Goal: Information Seeking & Learning: Find specific fact

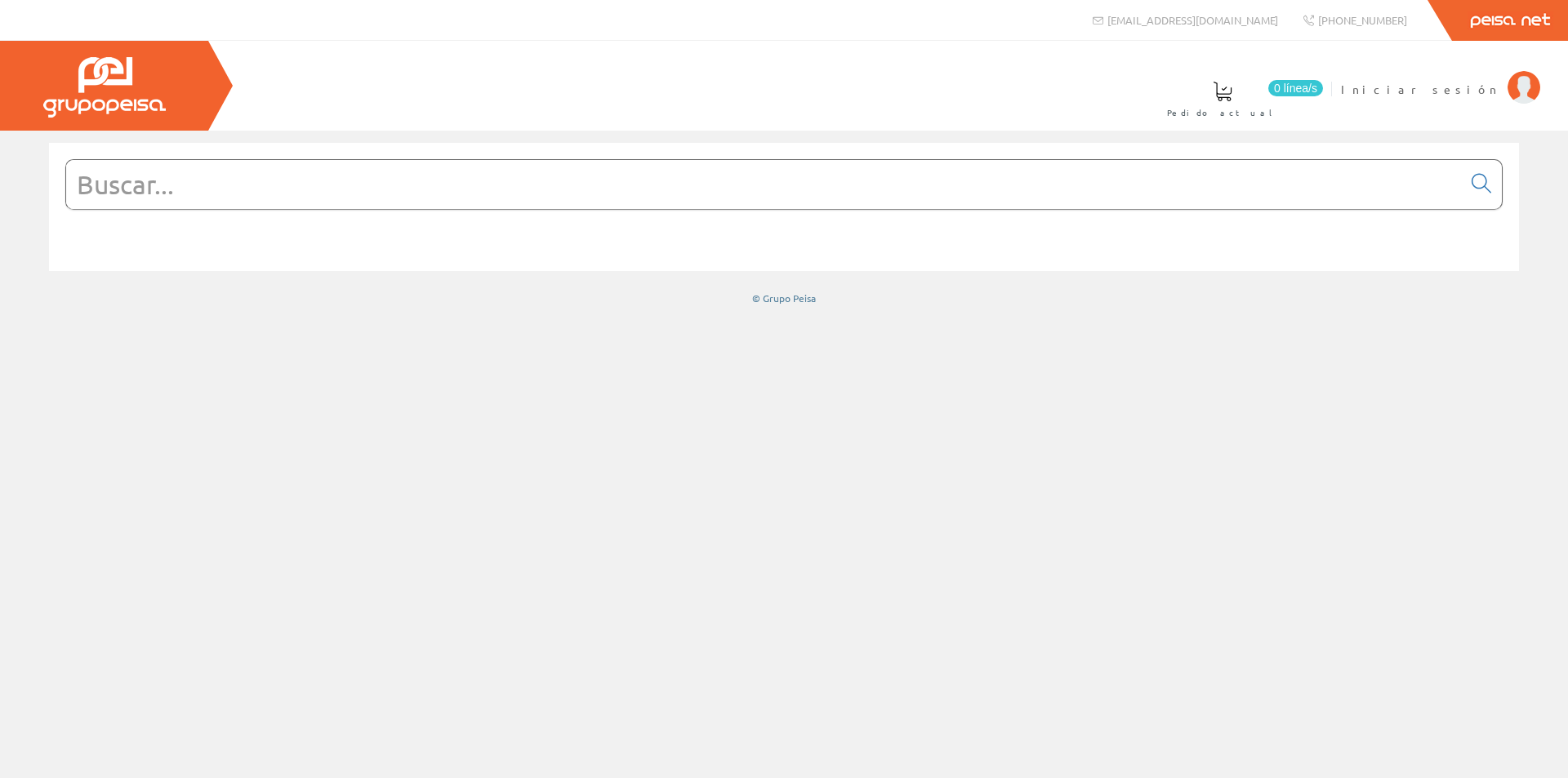
click at [257, 197] on input "text" at bounding box center [763, 184] width 1395 height 49
paste input "RSL1PVJU"
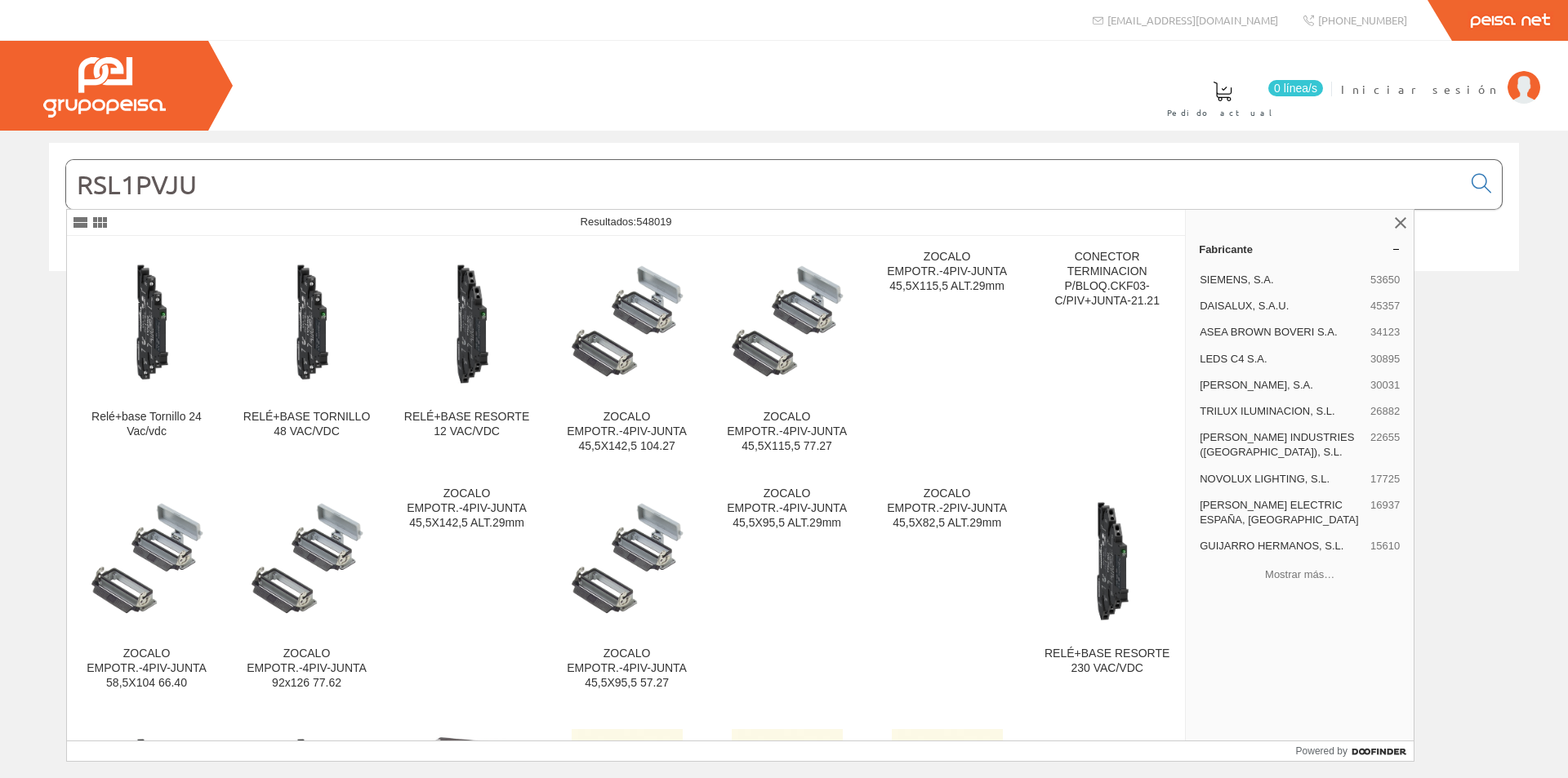
type input "RSL1PVJU"
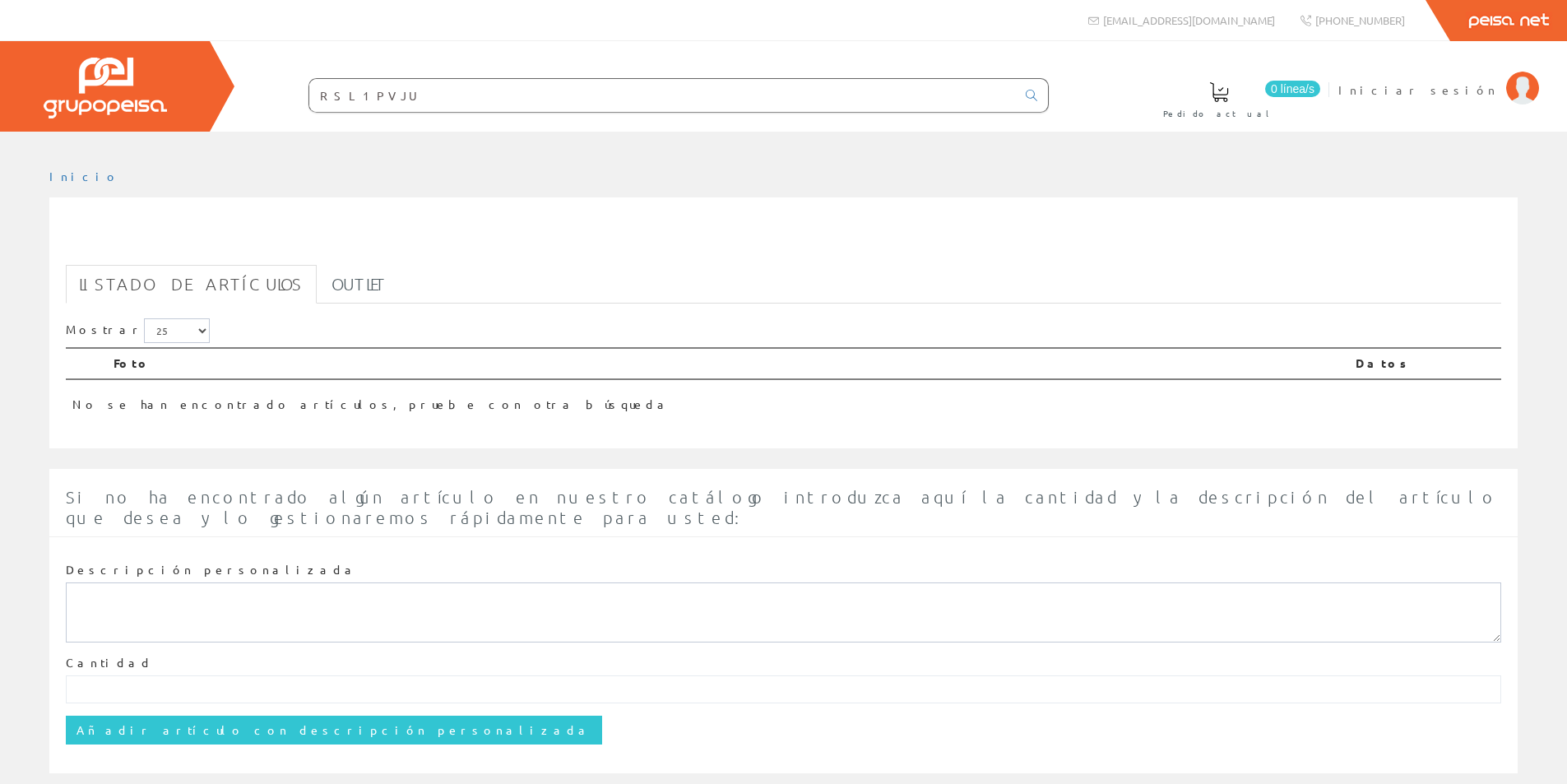
drag, startPoint x: 524, startPoint y: 104, endPoint x: 255, endPoint y: 82, distance: 269.9
click at [255, 82] on form "RSL1PVJU" at bounding box center [646, 96] width 806 height 34
paste input "RSL1PVJU"
type input "RSL1PVJU"
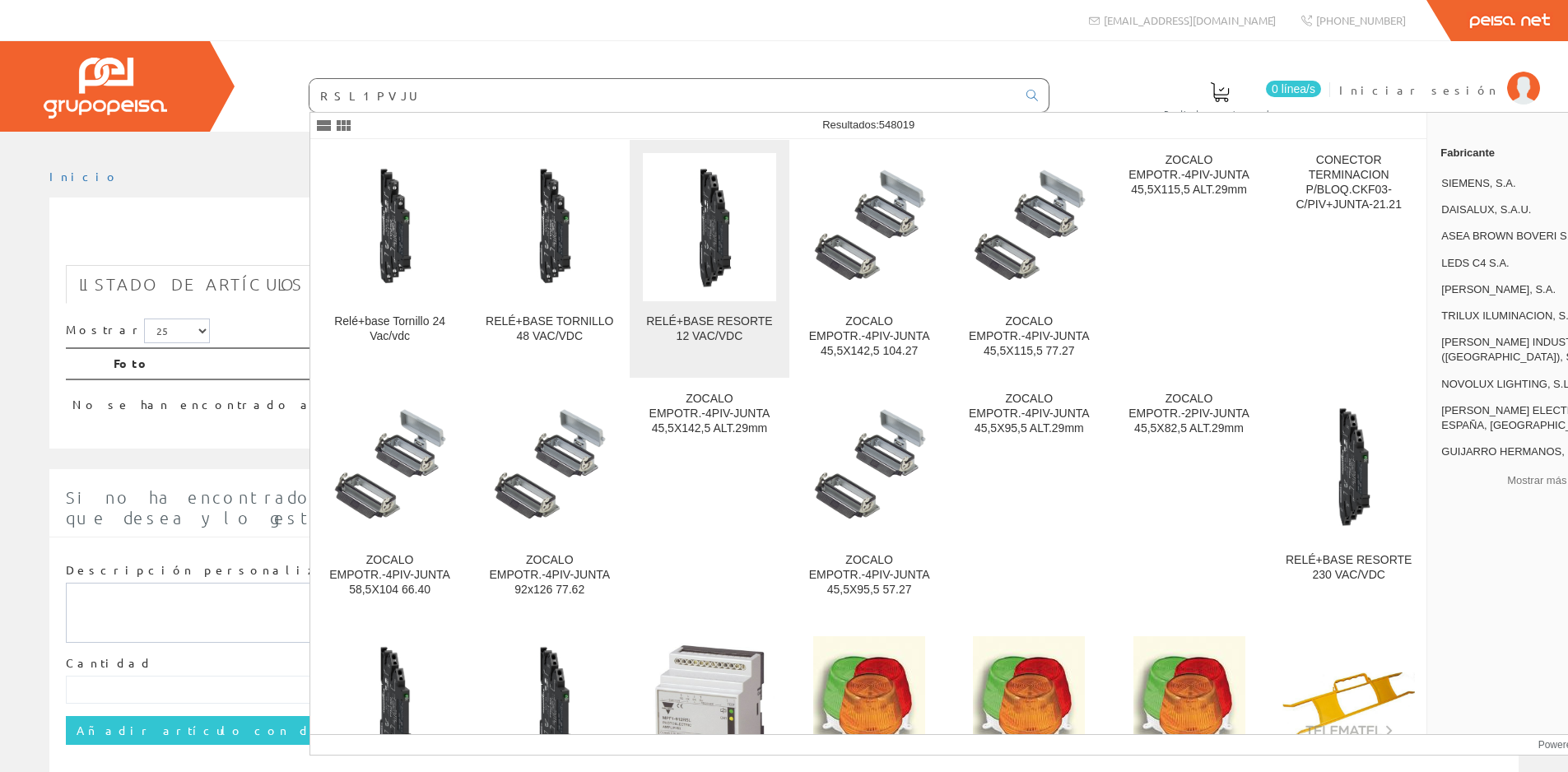
click at [650, 216] on img at bounding box center [710, 227] width 133 height 133
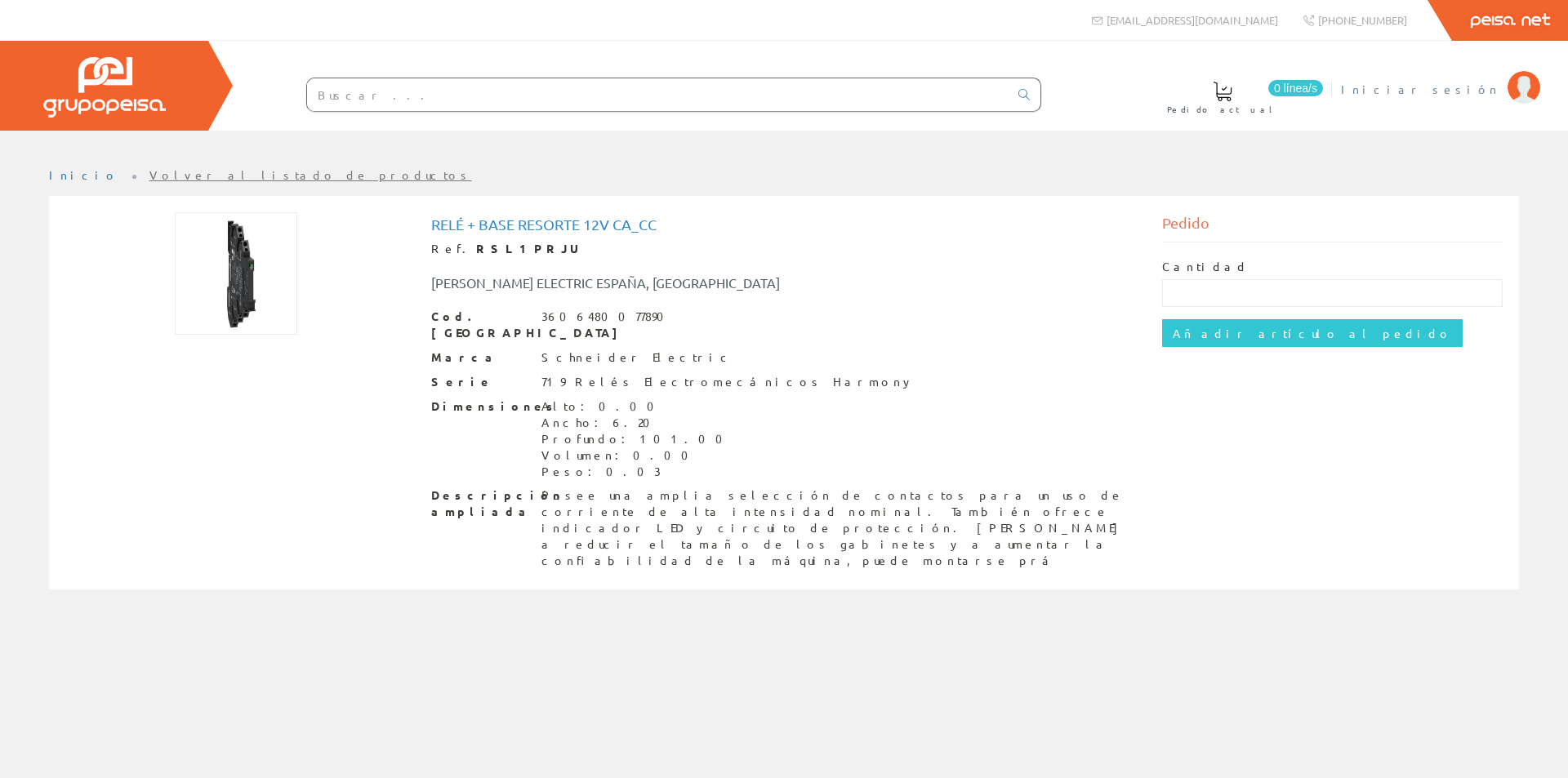
click at [1470, 82] on span "Iniciar sesión" at bounding box center [1419, 89] width 158 height 16
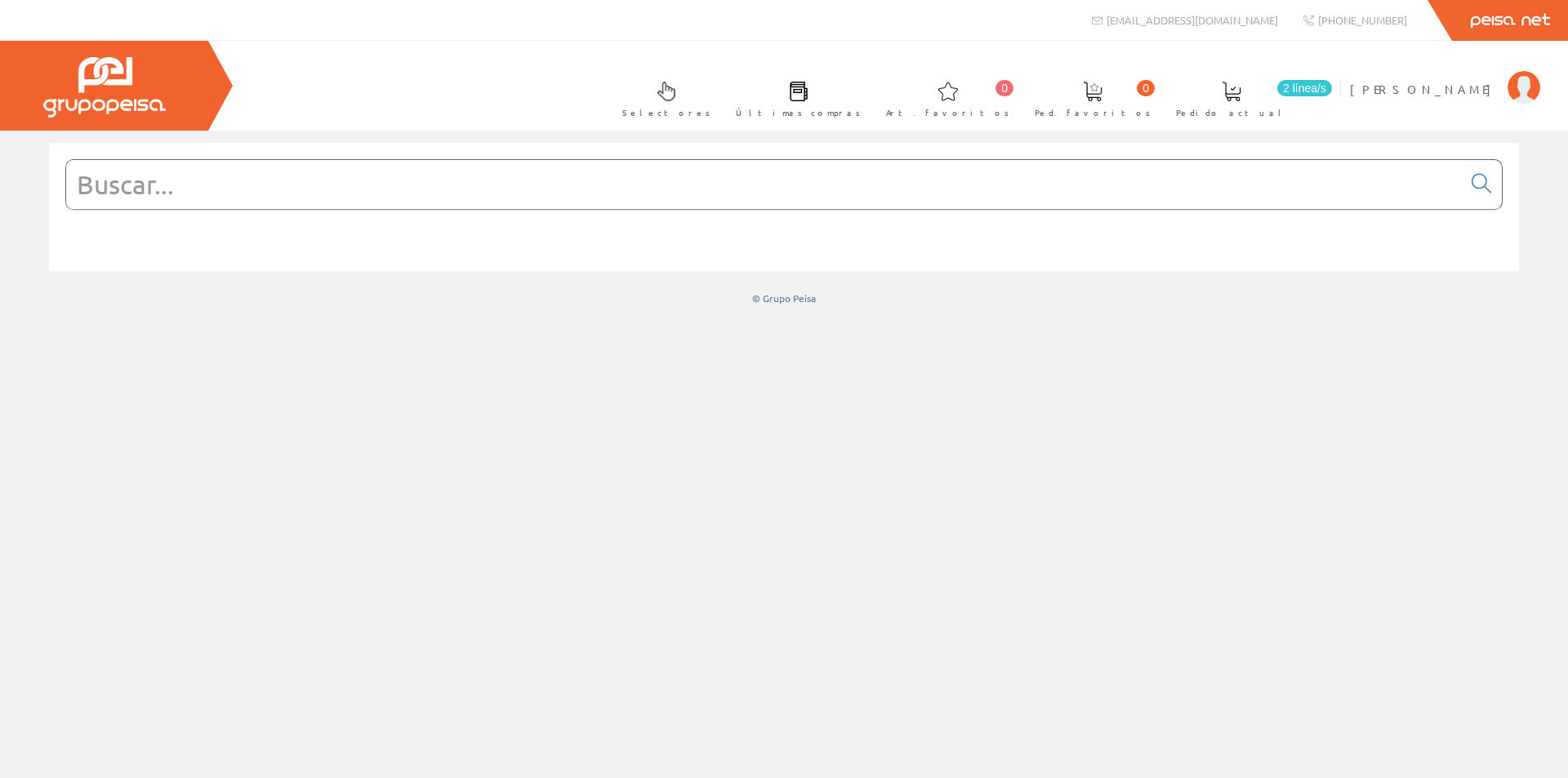
click at [1241, 96] on span at bounding box center [1231, 91] width 20 height 20
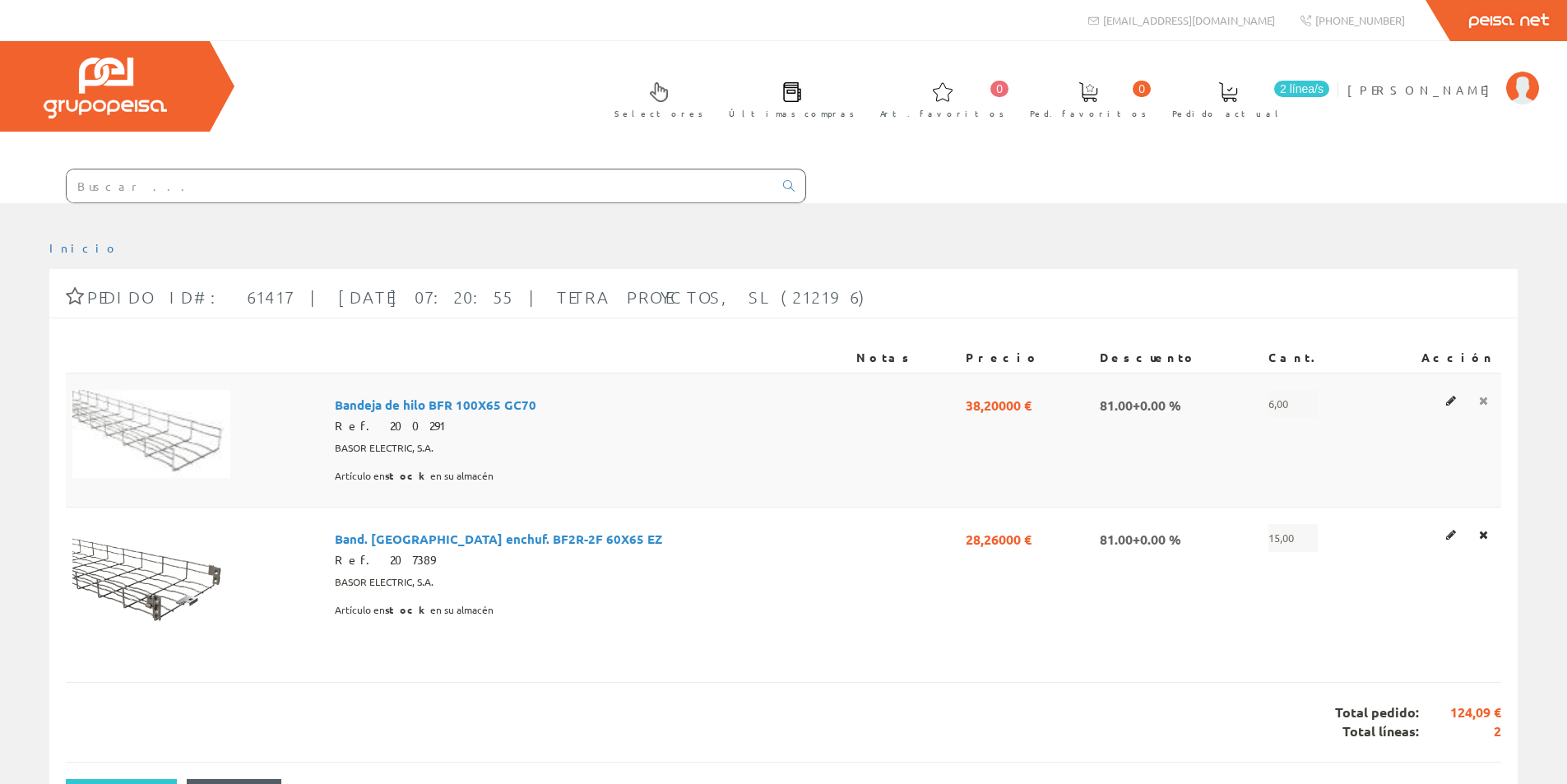
click at [1482, 398] on icon at bounding box center [1483, 400] width 9 height 11
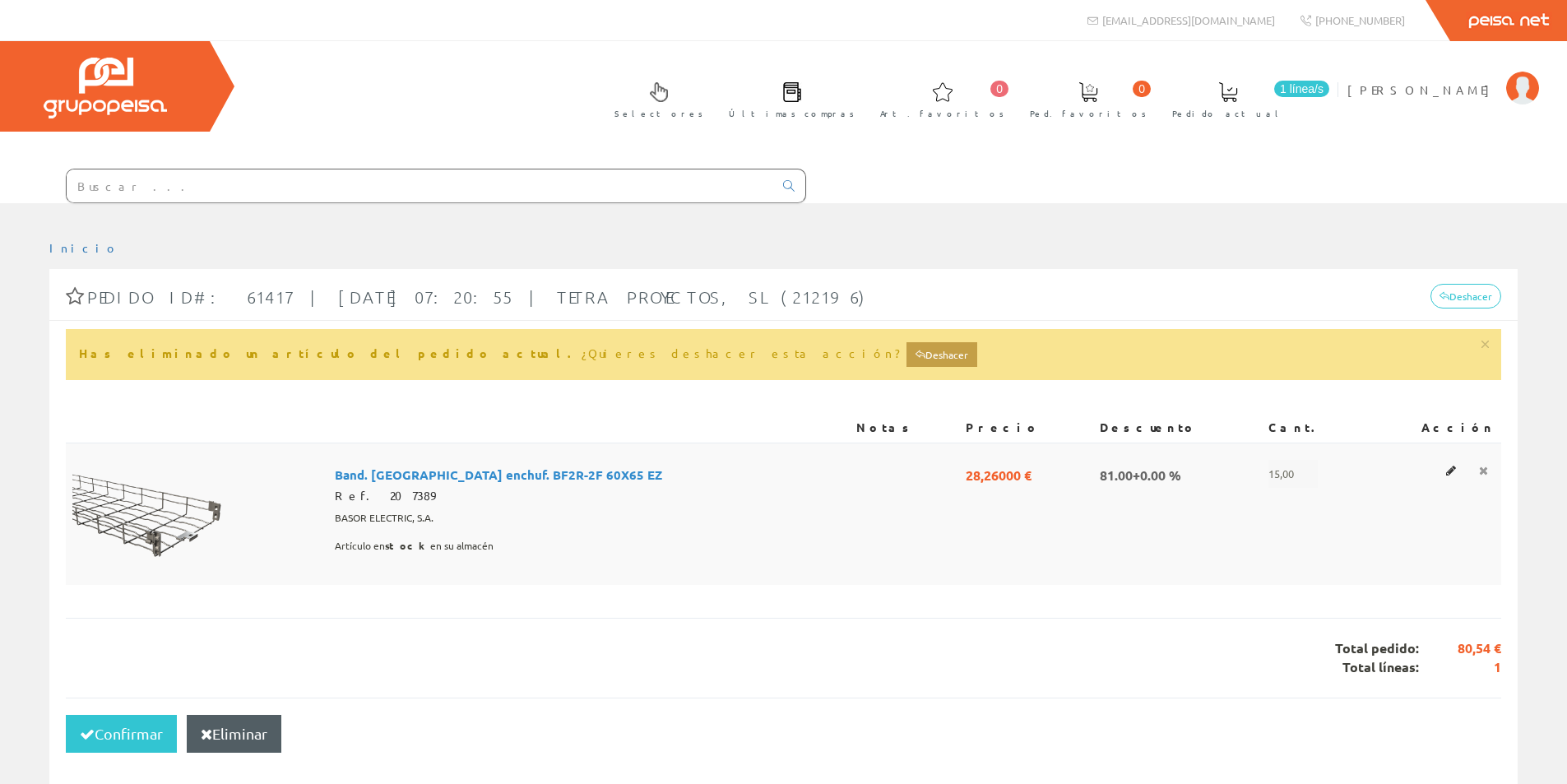
click at [1483, 472] on icon at bounding box center [1483, 470] width 9 height 11
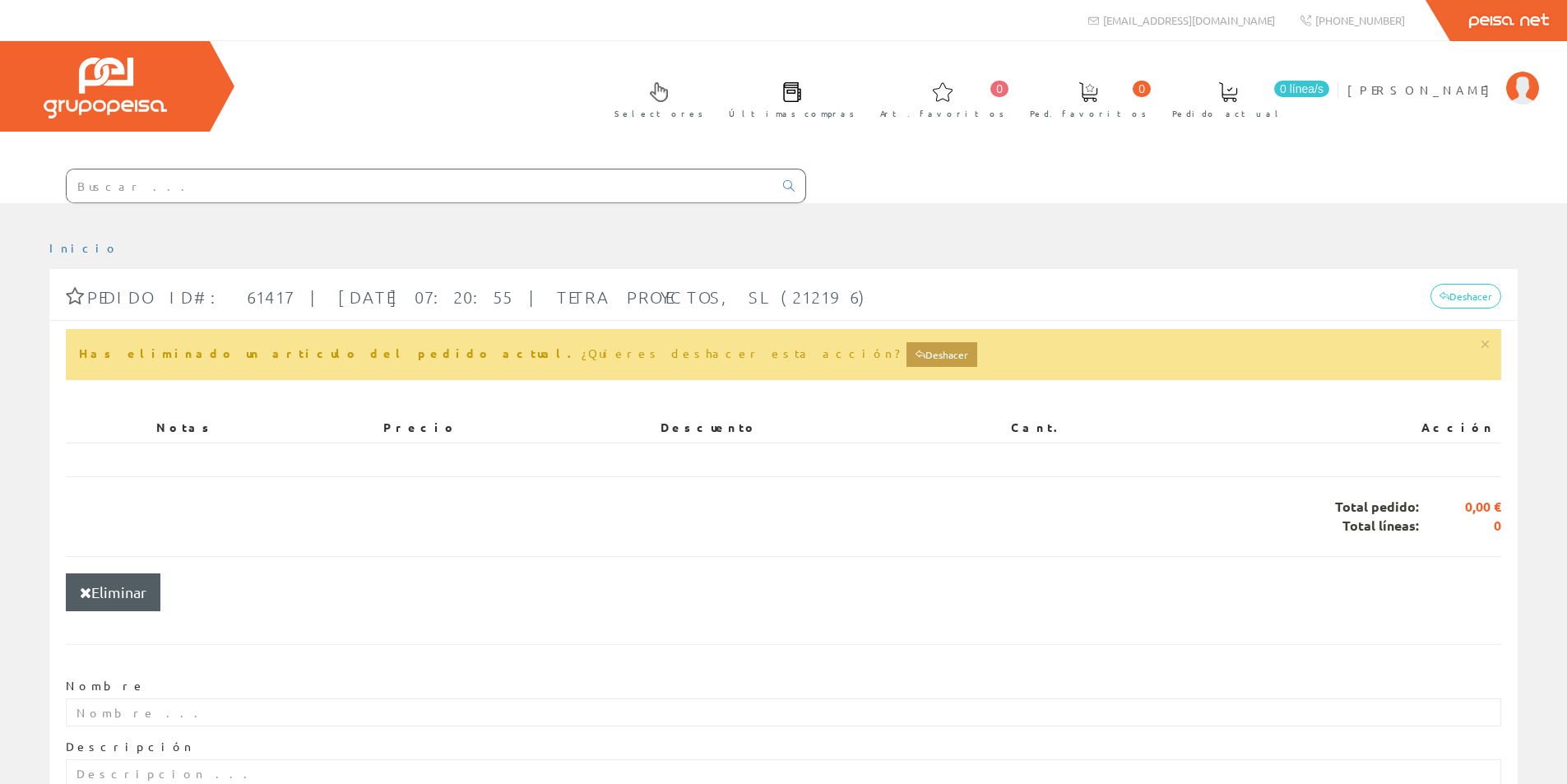
click at [609, 194] on input "text" at bounding box center [420, 186] width 707 height 33
paste input "RSL1PVJU"
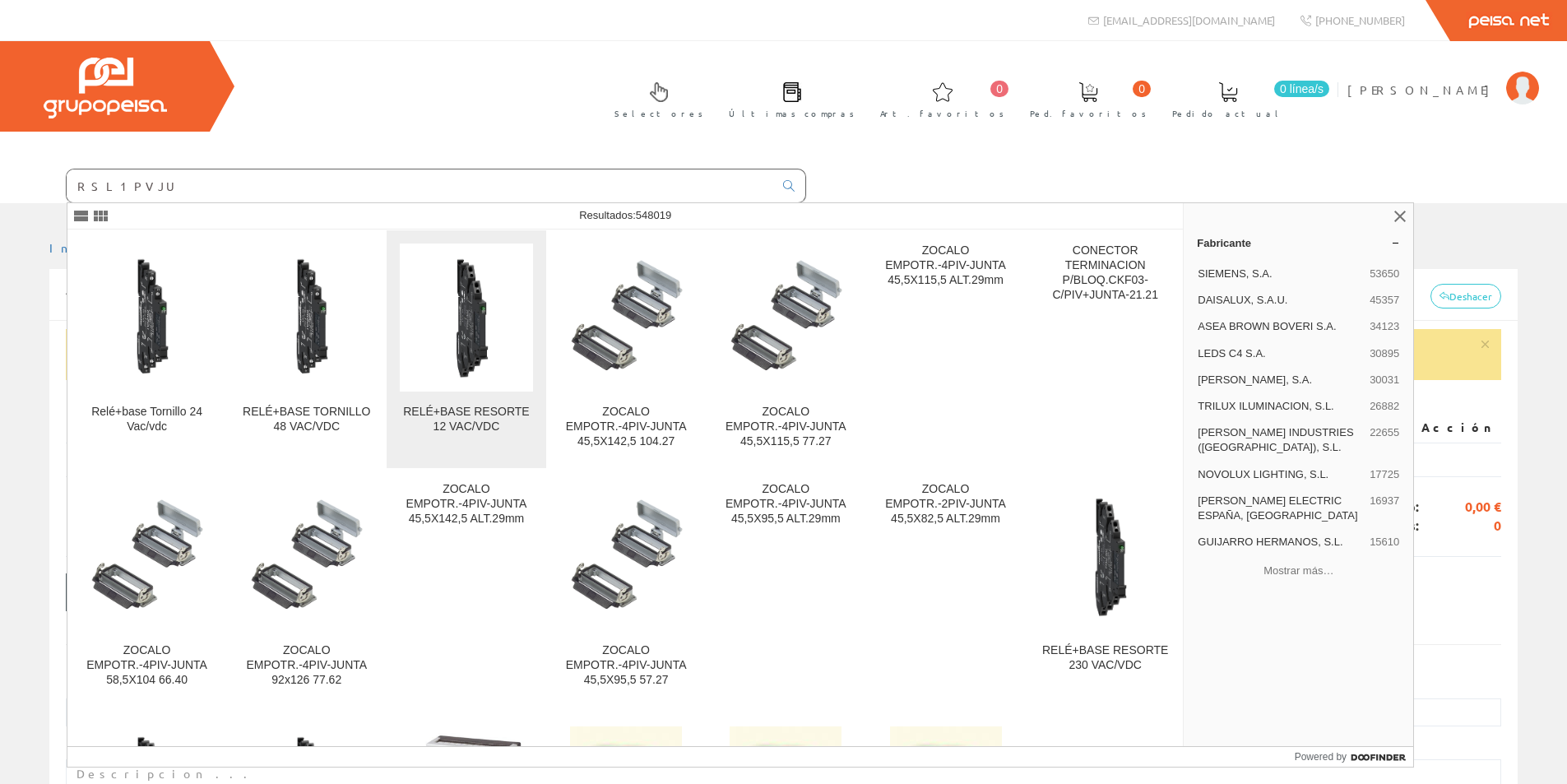
type input "RSL1PVJU"
click at [433, 306] on img at bounding box center [466, 317] width 133 height 133
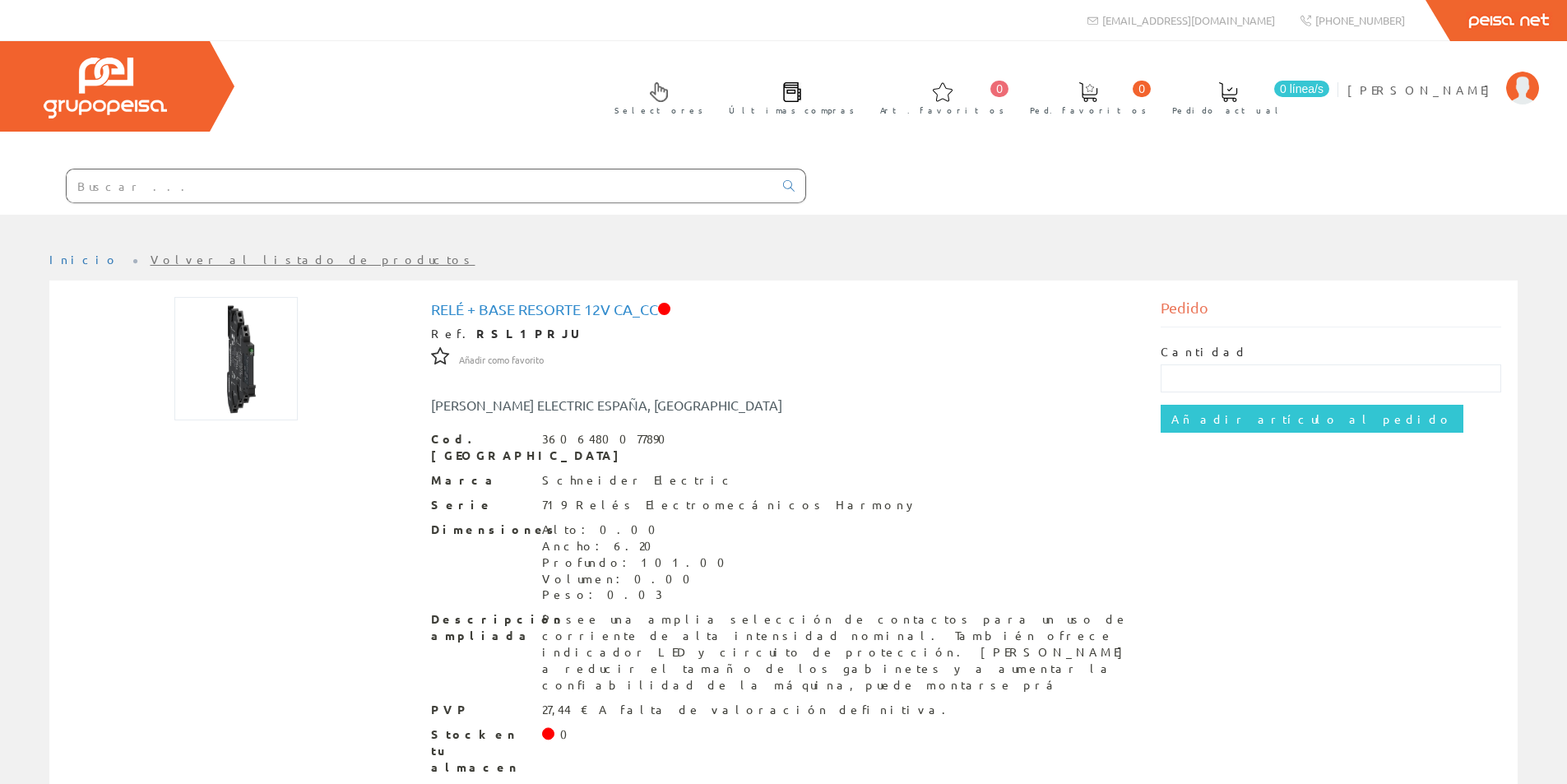
click at [145, 182] on input "text" at bounding box center [420, 186] width 707 height 33
click at [212, 190] on input "text" at bounding box center [420, 186] width 707 height 33
paste input "1122750000"
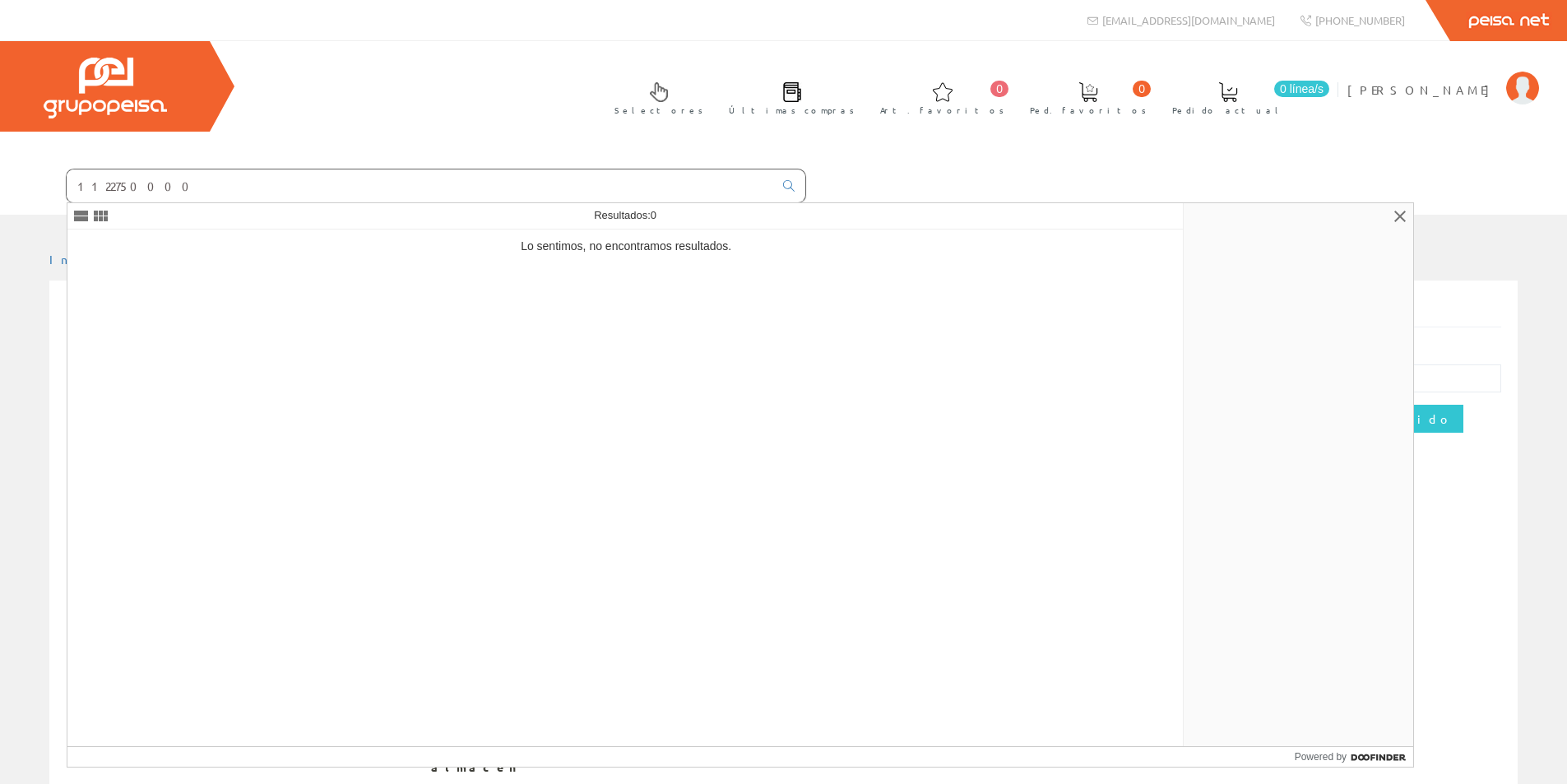
drag, startPoint x: 210, startPoint y: 190, endPoint x: 13, endPoint y: 190, distance: 197.0
click at [13, 190] on form "1122750000" at bounding box center [403, 186] width 806 height 34
paste input "G2RV-ST700 12VDC"
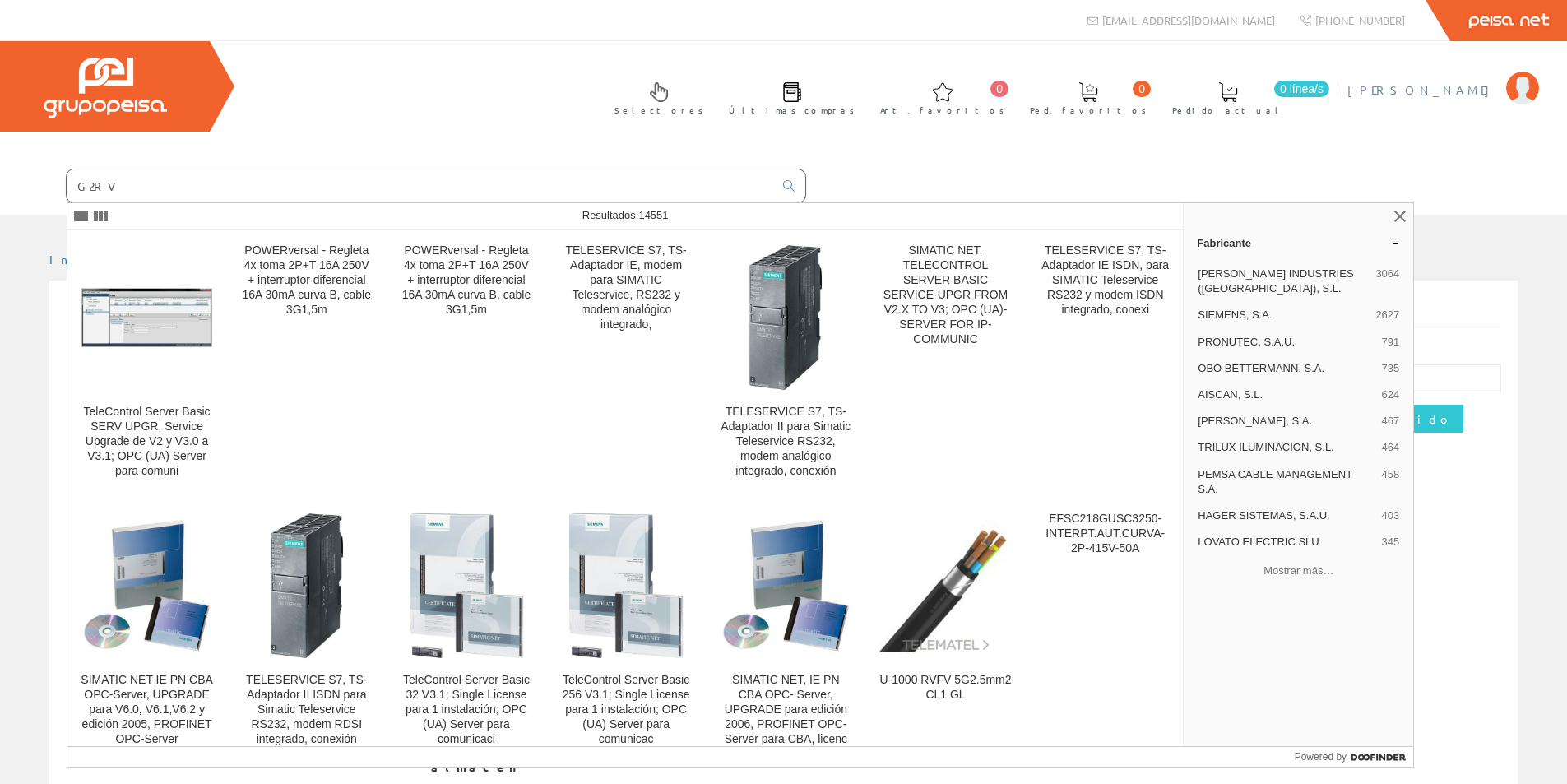
type input "G2RV"
click at [1467, 83] on span "Rubén Gil" at bounding box center [1423, 90] width 151 height 16
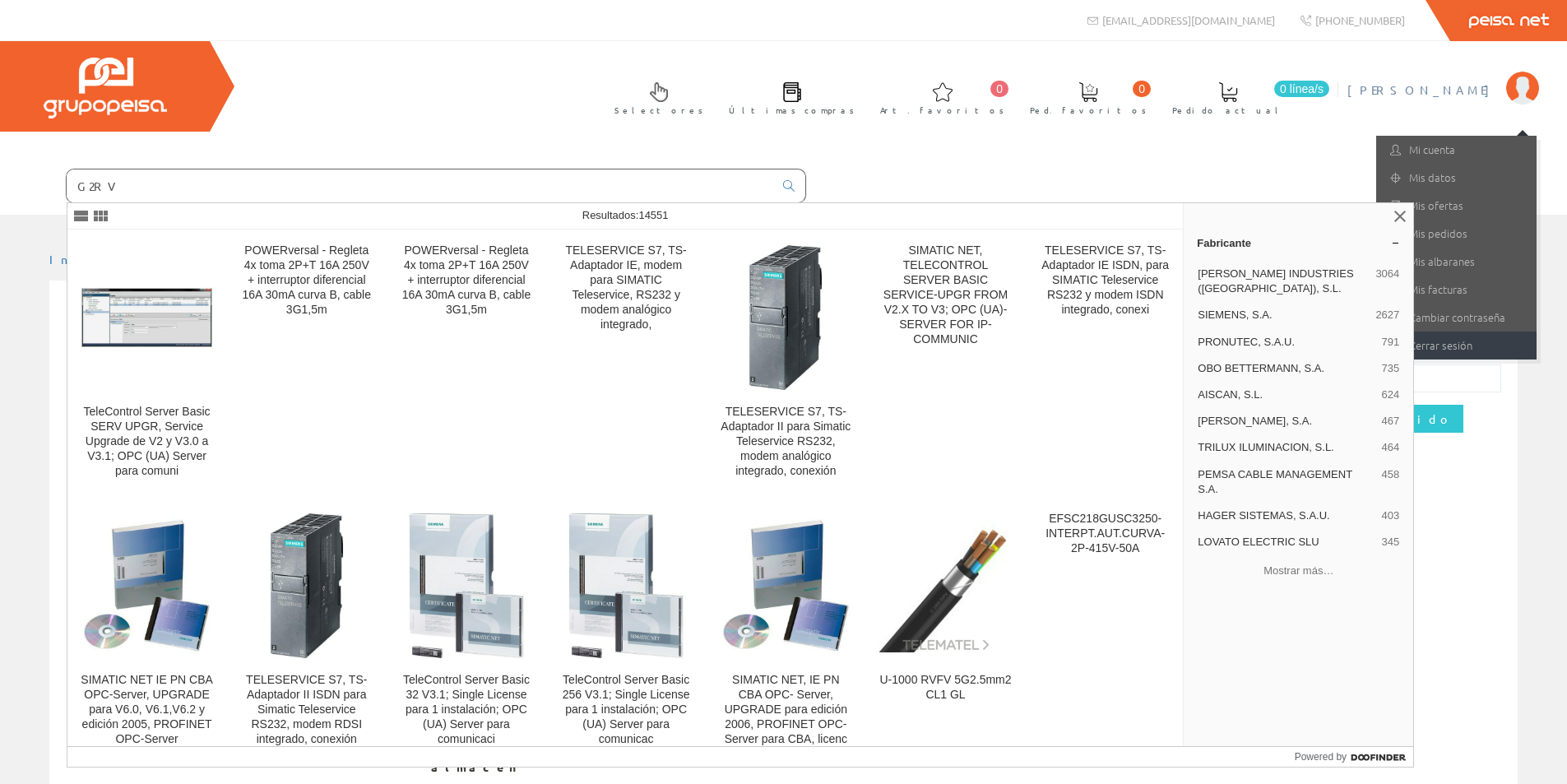
click at [1471, 350] on link "Cerrar sesión" at bounding box center [1457, 345] width 160 height 28
